Goal: Entertainment & Leisure: Consume media (video, audio)

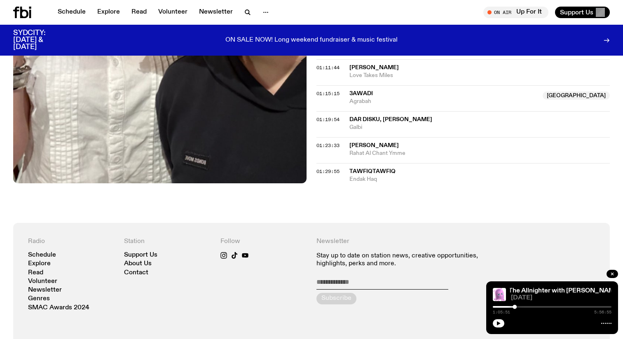
scroll to position [800, 0]
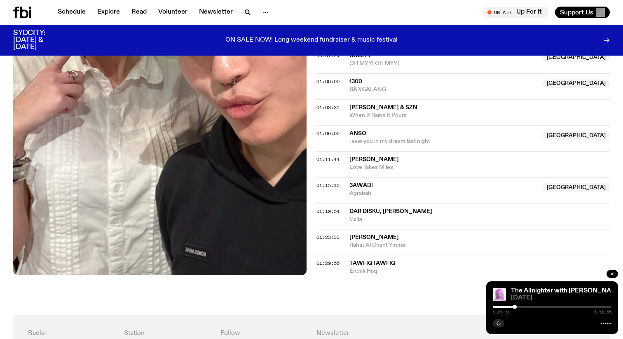
scroll to position [696, 0]
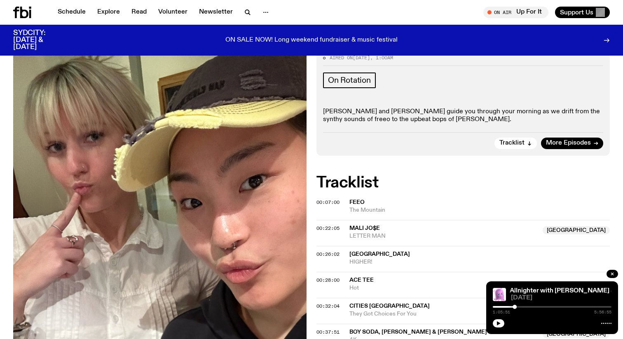
scroll to position [184, 0]
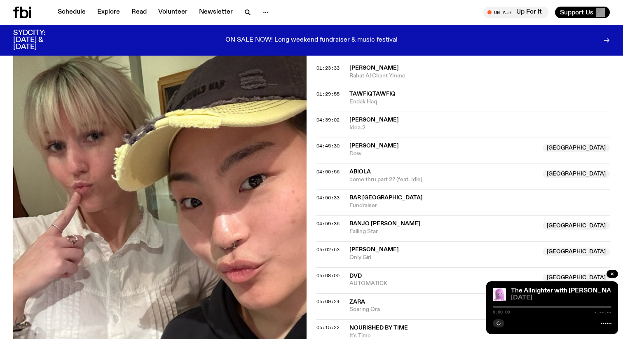
scroll to position [997, 0]
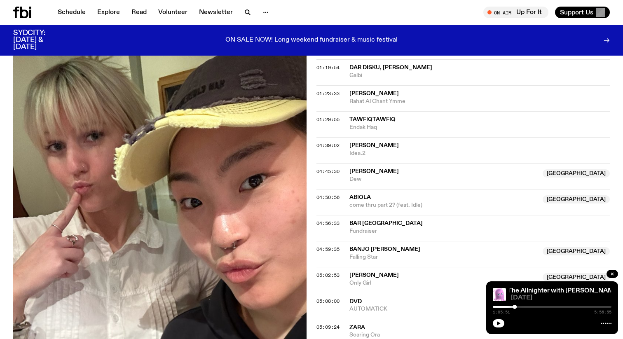
scroll to position [787, 0]
